Goal: Task Accomplishment & Management: Complete application form

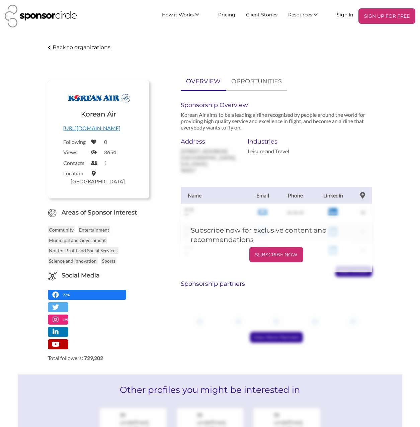
click at [63, 19] on img at bounding box center [41, 16] width 72 height 23
click at [370, 19] on p "SIGN UP FOR FREE" at bounding box center [387, 16] width 52 height 10
